Goal: Task Accomplishment & Management: Complete application form

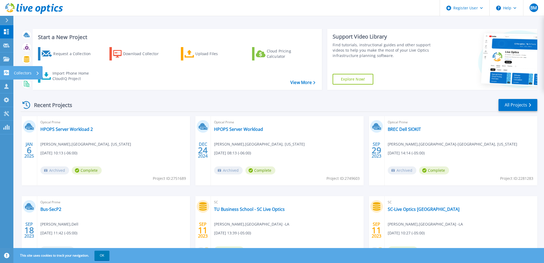
click at [30, 72] on p "Collectors" at bounding box center [23, 73] width 18 height 14
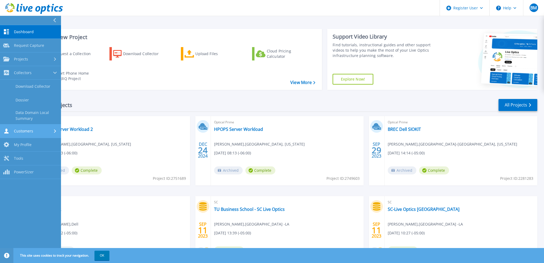
click at [29, 131] on span "Customers" at bounding box center [23, 131] width 19 height 5
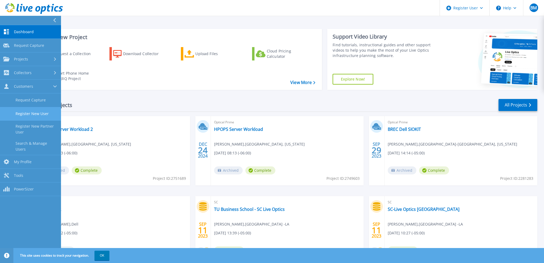
click at [33, 113] on link "Register New User" at bounding box center [30, 114] width 61 height 14
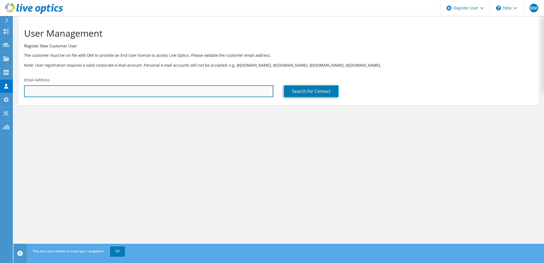
click at [47, 93] on input "text" at bounding box center [148, 91] width 249 height 12
paste input "cme@ou.edu"
type input "cme@ou.edu"
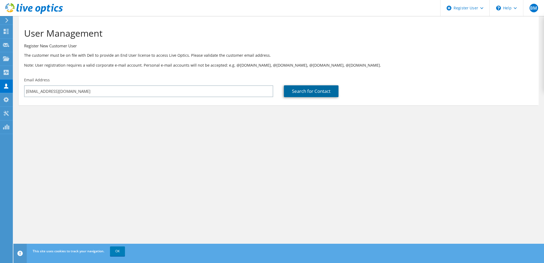
click at [318, 88] on link "Search for Contact" at bounding box center [311, 91] width 55 height 12
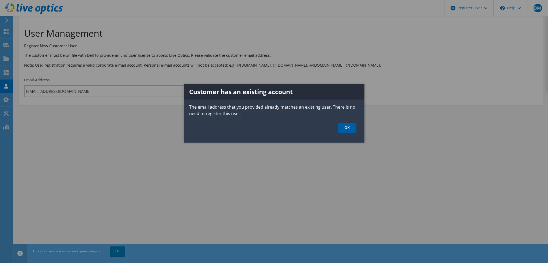
click at [349, 127] on link "OK" at bounding box center [347, 128] width 19 height 10
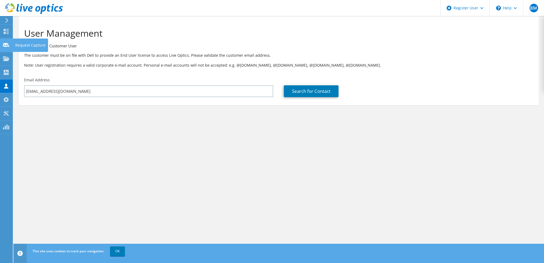
click at [31, 44] on div "Request Capture" at bounding box center [31, 45] width 36 height 13
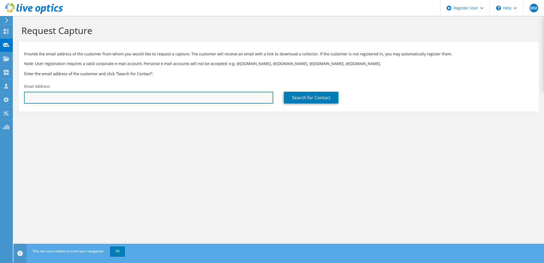
click at [44, 96] on input "text" at bounding box center [148, 98] width 249 height 12
paste input "cme@ou.edu"
type input "cme@ou.edu"
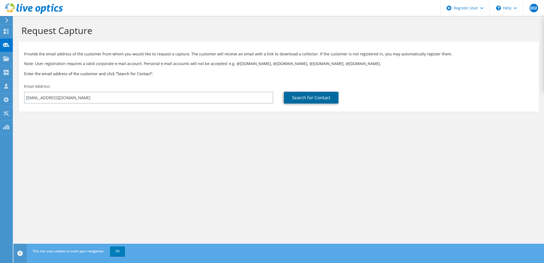
click at [310, 95] on link "Search for Contact" at bounding box center [311, 98] width 55 height 12
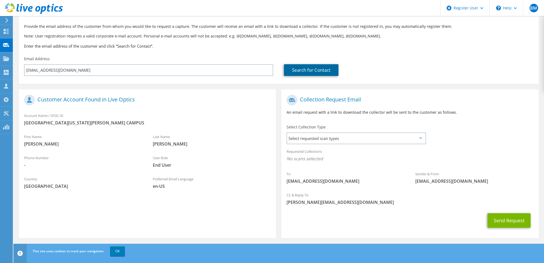
scroll to position [30, 0]
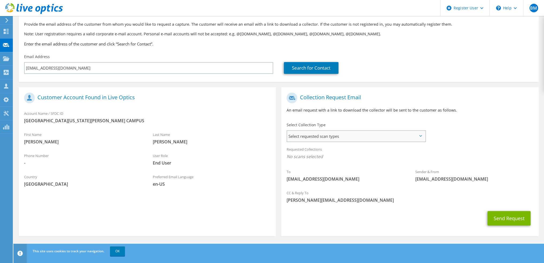
click at [320, 135] on span "Select requested scan types" at bounding box center [356, 136] width 138 height 11
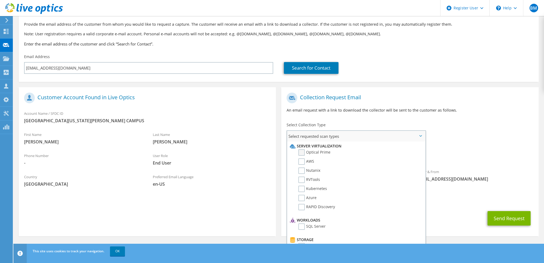
click at [301, 151] on label "Optical Prime" at bounding box center [314, 152] width 32 height 6
click at [0, 0] on input "Optical Prime" at bounding box center [0, 0] width 0 height 0
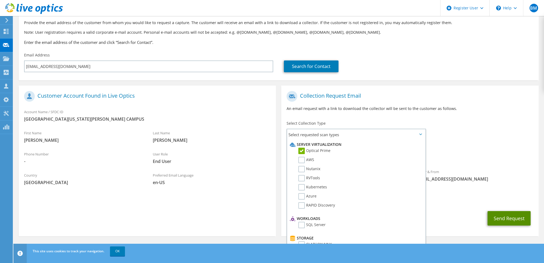
click at [513, 218] on button "Send Request" at bounding box center [509, 218] width 43 height 14
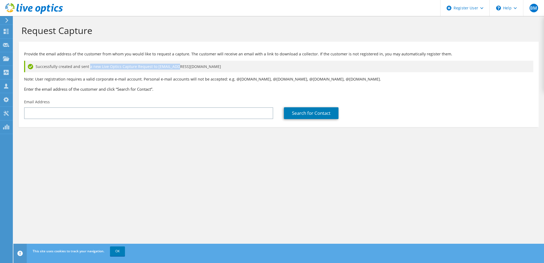
drag, startPoint x: 88, startPoint y: 65, endPoint x: 213, endPoint y: 69, distance: 125.1
click at [213, 69] on div "Successfully created and sent a new Live Optics Capture Request to cme@ou.edu" at bounding box center [278, 67] width 509 height 12
click at [4, 20] on div at bounding box center [6, 20] width 6 height 5
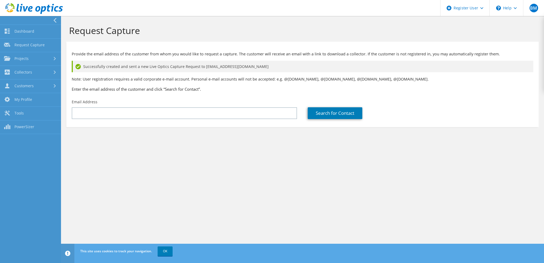
click at [142, 163] on div "Request Capture Provide the email address of the customer from whom you would l…" at bounding box center [302, 139] width 483 height 247
